Goal: Communication & Community: Share content

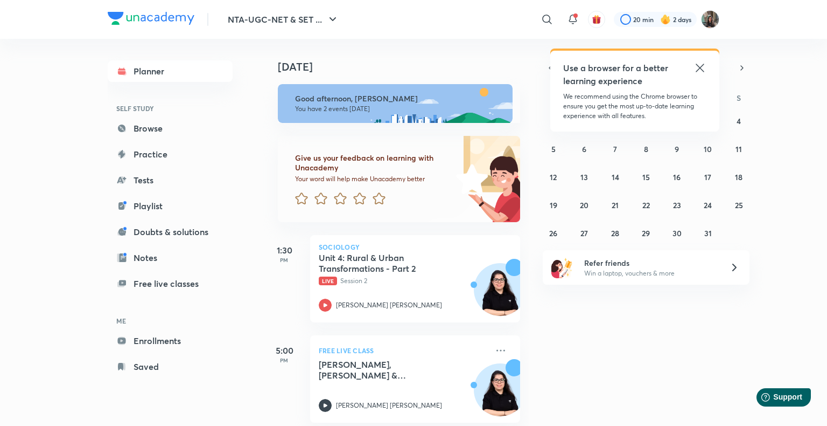
click at [704, 66] on icon at bounding box center [700, 67] width 13 height 13
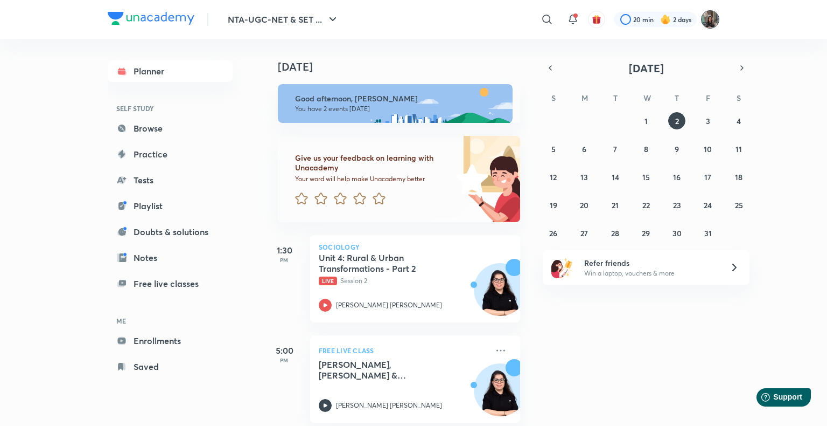
click at [713, 22] on img at bounding box center [710, 19] width 18 height 18
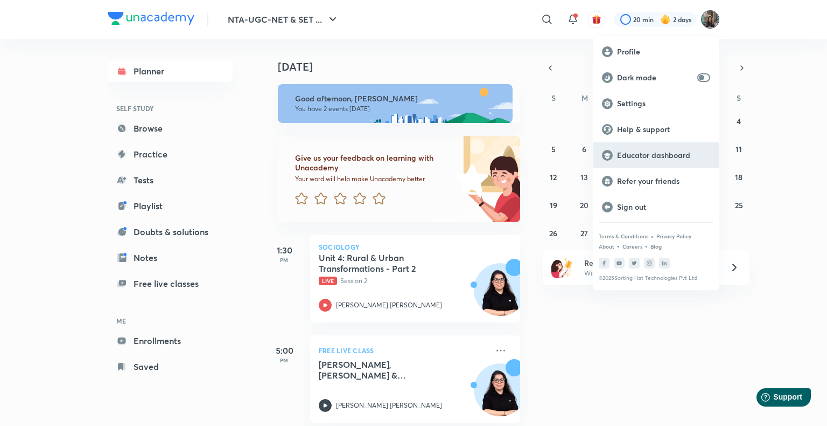
click at [648, 156] on p "Educator dashboard" at bounding box center [663, 155] width 93 height 10
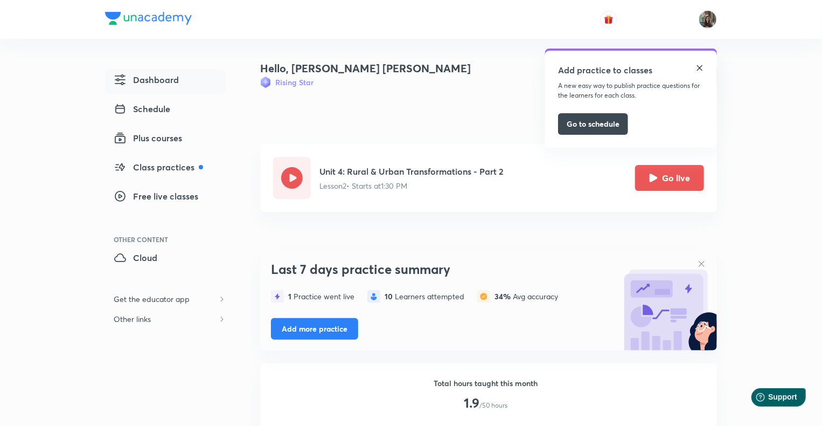
click at [699, 71] on img at bounding box center [699, 68] width 9 height 9
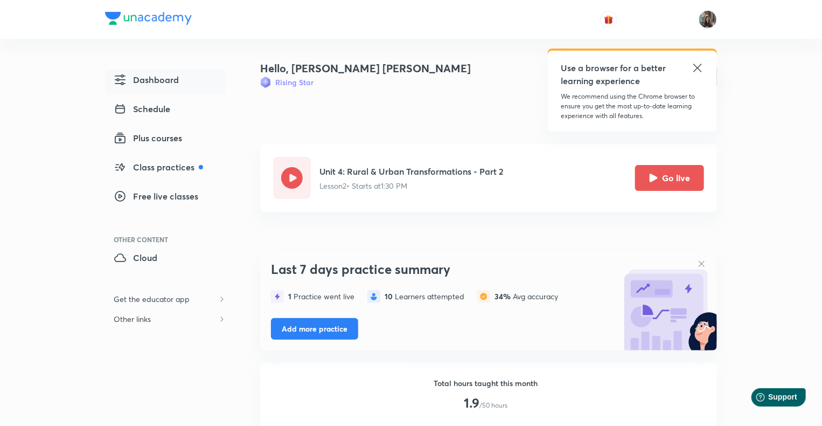
click at [699, 71] on icon at bounding box center [697, 67] width 13 height 13
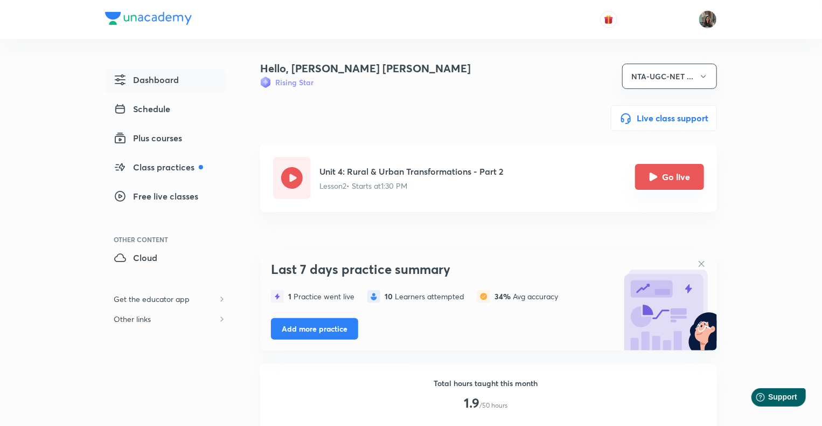
click at [680, 173] on button "Go live" at bounding box center [669, 177] width 69 height 26
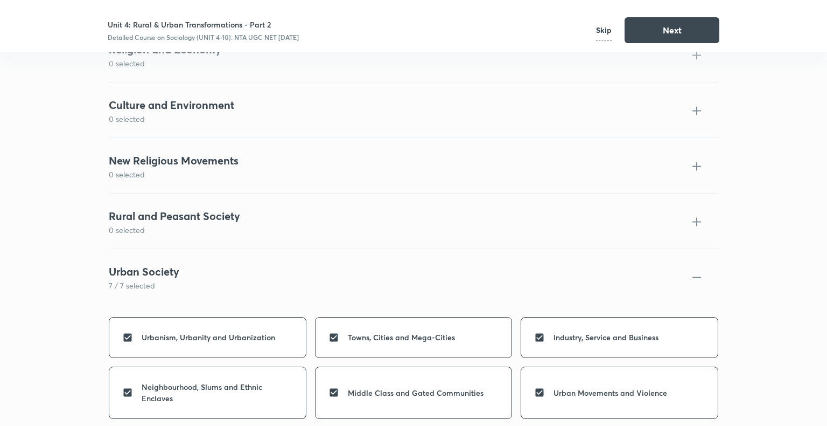
scroll to position [3865, 0]
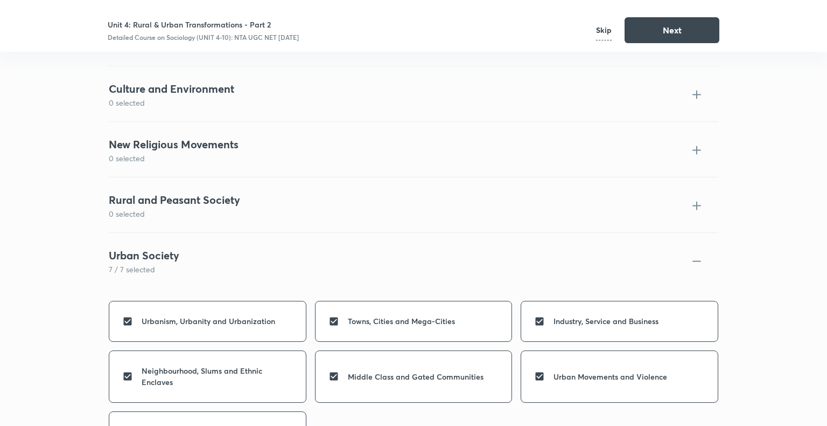
click at [608, 35] on p "Skip" at bounding box center [604, 30] width 16 height 20
